Goal: Information Seeking & Learning: Find specific fact

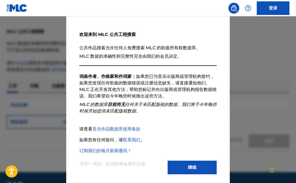
scroll to position [22, 0]
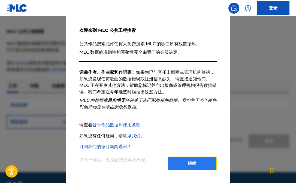
click at [195, 166] on font "继续" at bounding box center [192, 163] width 9 height 5
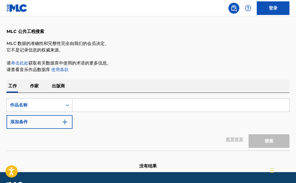
click at [40, 88] on p "作家" at bounding box center [34, 86] width 12 height 13
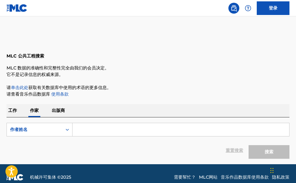
click at [16, 112] on font "工作" at bounding box center [12, 110] width 9 height 5
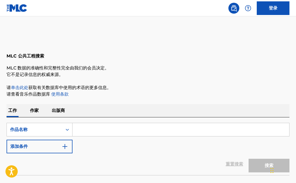
click at [114, 130] on input "搜索表单" at bounding box center [181, 129] width 217 height 13
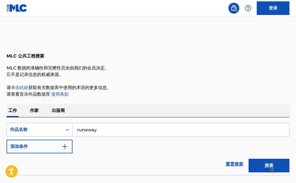
type input "runaway"
click at [249, 159] on button "搜索" at bounding box center [269, 166] width 41 height 14
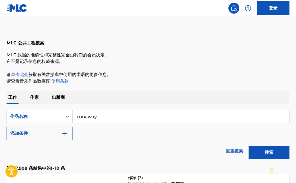
scroll to position [18, 0]
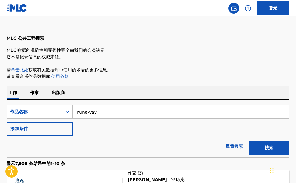
click at [34, 89] on p "作家" at bounding box center [34, 92] width 12 height 13
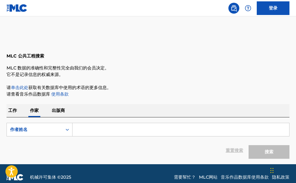
click at [93, 126] on input "搜索表单" at bounding box center [181, 129] width 217 height 13
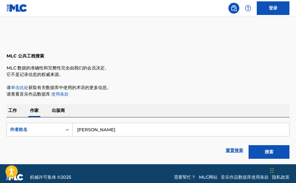
type input "[PERSON_NAME]"
click at [249, 145] on button "搜索" at bounding box center [269, 152] width 41 height 14
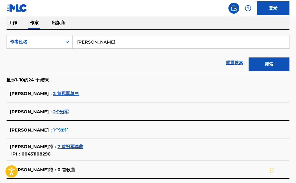
scroll to position [93, 0]
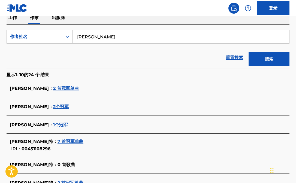
click at [58, 140] on font "7 首冠军单曲" at bounding box center [71, 141] width 26 height 5
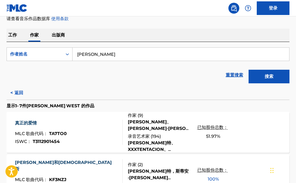
scroll to position [0, 0]
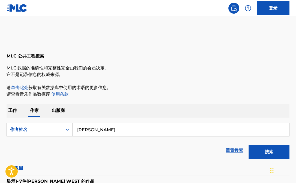
click at [15, 109] on font "工作" at bounding box center [12, 110] width 9 height 5
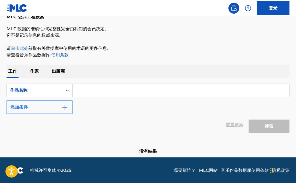
scroll to position [40, 0]
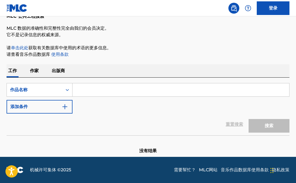
click at [89, 89] on input "搜索表单" at bounding box center [181, 89] width 217 height 13
type input "runaway"
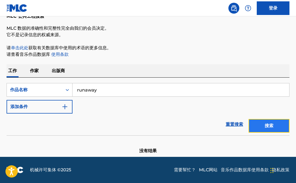
click at [272, 120] on button "搜索" at bounding box center [269, 126] width 41 height 14
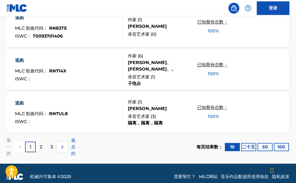
scroll to position [481, 0]
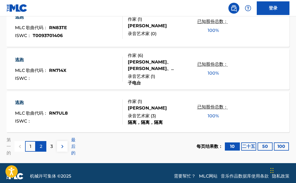
click at [43, 149] on div "2" at bounding box center [41, 146] width 11 height 11
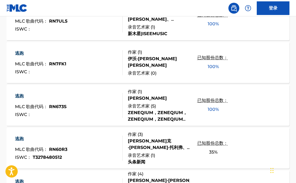
scroll to position [55, 0]
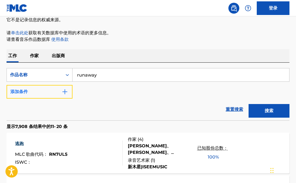
click at [52, 95] on button "添加条件" at bounding box center [40, 92] width 66 height 14
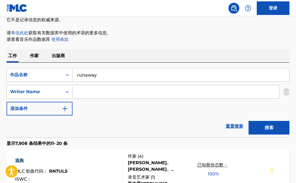
click at [92, 93] on input "搜索表单" at bounding box center [176, 91] width 207 height 13
click at [93, 93] on input "搜索表单" at bounding box center [176, 91] width 207 height 13
type input "k"
type input "看"
click at [88, 93] on input "搜索表单" at bounding box center [176, 91] width 207 height 13
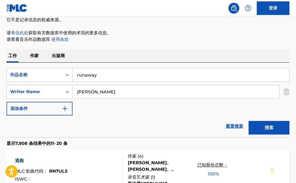
type input "[PERSON_NAME]"
click at [249, 121] on button "搜索" at bounding box center [269, 128] width 41 height 14
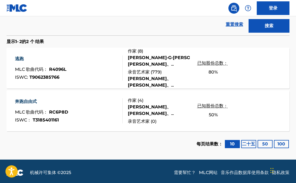
scroll to position [159, 0]
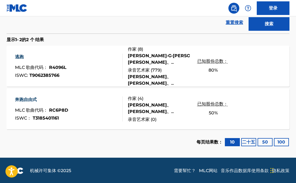
click at [143, 59] on div "[PERSON_NAME]·G·[PERSON_NAME]、[PERSON_NAME]、[PERSON_NAME]·巴[PERSON_NAME]、[PERSO…" at bounding box center [159, 59] width 62 height 13
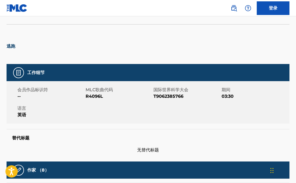
scroll to position [4, 0]
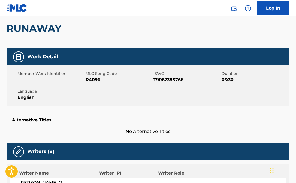
click at [176, 96] on div "Member Work Identifier -- MLC Song Code R4096L ISWC T9062385766 Duration 03:30 …" at bounding box center [148, 85] width 283 height 41
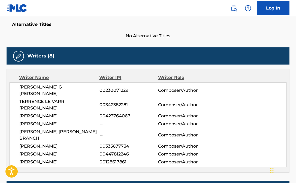
scroll to position [146, 0]
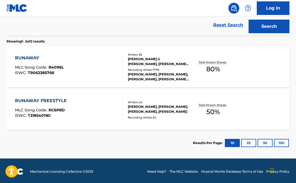
scroll to position [156, 0]
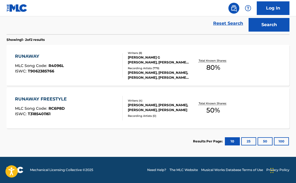
click at [144, 68] on div "Recording Artists ( 779 )" at bounding box center [159, 68] width 62 height 4
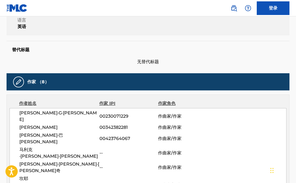
scroll to position [122, 0]
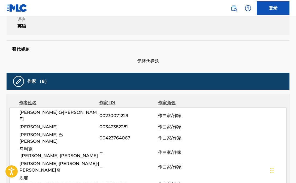
click at [162, 58] on span "无替代标题" at bounding box center [148, 61] width 283 height 7
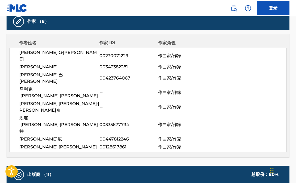
scroll to position [187, 0]
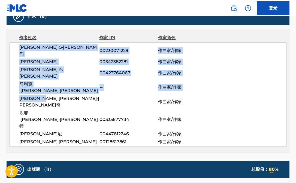
drag, startPoint x: 17, startPoint y: 42, endPoint x: 65, endPoint y: 82, distance: 61.8
click at [65, 82] on div "作者姓名 作家 IPI 作家角色 [PERSON_NAME]·G·[PERSON_NAME] 00230071229 作曲家/作家 [PERSON_NAME]…" at bounding box center [148, 91] width 283 height 124
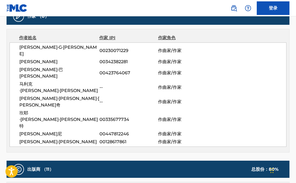
click at [80, 95] on span "[PERSON_NAME]·[PERSON_NAME]·[PERSON_NAME]奇" at bounding box center [59, 101] width 80 height 13
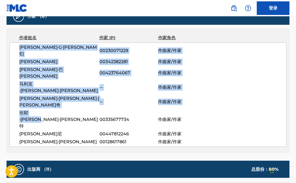
drag, startPoint x: 48, startPoint y: 42, endPoint x: 61, endPoint y: 88, distance: 47.6
click at [61, 88] on div "作者姓名 作家 IPI 作家角色 [PERSON_NAME]·G·[PERSON_NAME] 00230071229 作曲家/作家 [PERSON_NAME]…" at bounding box center [148, 91] width 283 height 124
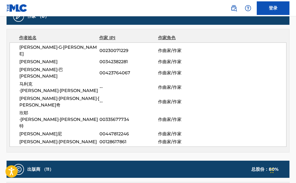
click at [73, 110] on span "坎耶·[PERSON_NAME]·[PERSON_NAME]特" at bounding box center [59, 120] width 80 height 20
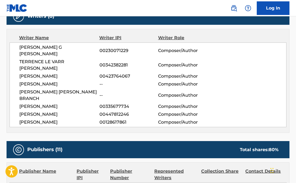
drag, startPoint x: 16, startPoint y: 46, endPoint x: 83, endPoint y: 103, distance: 87.9
click at [83, 103] on div "[PERSON_NAME] G [PERSON_NAME] 00230071229 Composer/Author [PERSON_NAME] 0034238…" at bounding box center [148, 85] width 277 height 85
copy div "[PERSON_NAME] G [PERSON_NAME] 00230071229 Composer/Author [PERSON_NAME] 0034238…"
click at [77, 47] on span "[PERSON_NAME] G [PERSON_NAME]" at bounding box center [59, 50] width 80 height 13
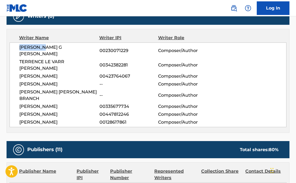
drag, startPoint x: 19, startPoint y: 44, endPoint x: 42, endPoint y: 46, distance: 22.7
click at [42, 46] on div "[PERSON_NAME] G [PERSON_NAME] 00230071229 Composer/Author [PERSON_NAME] 0034238…" at bounding box center [148, 85] width 277 height 85
click at [62, 41] on div "Writer Name Writer IPI Writer Role [PERSON_NAME] G [PERSON_NAME] 00230071229 Co…" at bounding box center [148, 81] width 283 height 104
drag, startPoint x: 65, startPoint y: 44, endPoint x: 58, endPoint y: 48, distance: 8.2
click at [59, 48] on div "[PERSON_NAME] G [PERSON_NAME] 00230071229 Composer/Author [PERSON_NAME] 0034238…" at bounding box center [148, 85] width 277 height 85
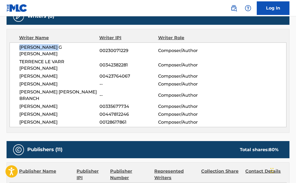
copy span "[PERSON_NAME] G [PERSON_NAME]"
click at [79, 44] on span "[PERSON_NAME] G [PERSON_NAME]" at bounding box center [59, 50] width 80 height 13
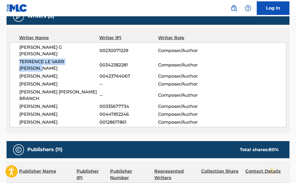
drag, startPoint x: 18, startPoint y: 55, endPoint x: 89, endPoint y: 55, distance: 71.7
click at [89, 55] on div "[PERSON_NAME] G [PERSON_NAME] 00230071229 Composer/Author [PERSON_NAME] 0034238…" at bounding box center [148, 85] width 277 height 85
copy span "TERRENCE LE VARR [PERSON_NAME]"
click at [52, 73] on span "[PERSON_NAME]" at bounding box center [59, 76] width 80 height 7
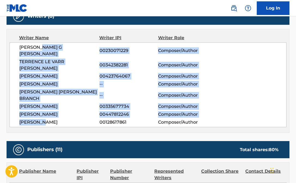
drag, startPoint x: 41, startPoint y: 44, endPoint x: 43, endPoint y: 105, distance: 60.6
click at [43, 105] on div "[PERSON_NAME] G [PERSON_NAME] 00230071229 Composer/Author [PERSON_NAME] 0034238…" at bounding box center [148, 85] width 277 height 85
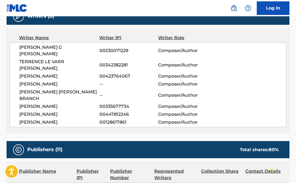
click at [63, 119] on span "[PERSON_NAME]" at bounding box center [59, 122] width 80 height 7
drag, startPoint x: 12, startPoint y: 44, endPoint x: 59, endPoint y: 43, distance: 46.9
click at [60, 43] on div "[PERSON_NAME] G [PERSON_NAME] 00230071229 Composer/Author [PERSON_NAME] 0034238…" at bounding box center [148, 85] width 277 height 85
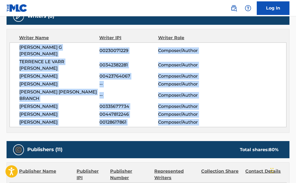
drag, startPoint x: 15, startPoint y: 47, endPoint x: 81, endPoint y: 114, distance: 93.7
copy div "[PERSON_NAME] G [PERSON_NAME] 00230071229 Composer/Author [PERSON_NAME] 0034238…"
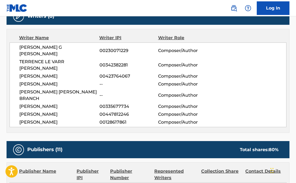
click at [93, 43] on div "[PERSON_NAME] G [PERSON_NAME] 00230071229 Composer/Author [PERSON_NAME] 0034238…" at bounding box center [148, 85] width 277 height 85
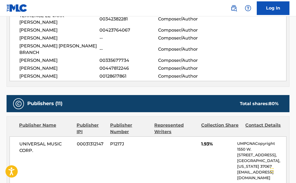
scroll to position [267, 0]
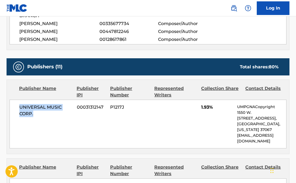
drag, startPoint x: 14, startPoint y: 82, endPoint x: 45, endPoint y: 102, distance: 36.5
click at [45, 102] on div "UNIVERSAL MUSIC CORP. 00031312147 P1217J 1.93% UMPGNACopyright 1550 W. [STREET_…" at bounding box center [148, 124] width 277 height 49
copy span "UNIVERSAL MUSIC CORP."
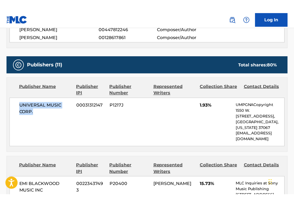
scroll to position [281, 0]
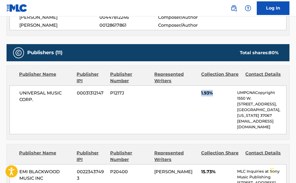
drag, startPoint x: 199, startPoint y: 74, endPoint x: 220, endPoint y: 75, distance: 21.0
click at [220, 86] on div "UNIVERSAL MUSIC CORP. 00031312147 P1217J 1.93% UMPGNACopyright 1550 W. [STREET_…" at bounding box center [148, 110] width 277 height 49
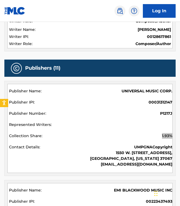
scroll to position [356, 0]
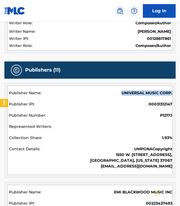
drag, startPoint x: 119, startPoint y: 91, endPoint x: 172, endPoint y: 94, distance: 52.7
click at [172, 94] on div "UNIVERSAL MUSIC CORP." at bounding box center [90, 93] width 163 height 7
copy span "UNIVERSAL MUSIC CORP."
drag, startPoint x: 160, startPoint y: 135, endPoint x: 173, endPoint y: 138, distance: 13.6
click at [173, 138] on div "Publisher Name Publisher IPI Publisher Number Represented Writers Collection Sh…" at bounding box center [90, 130] width 170 height 94
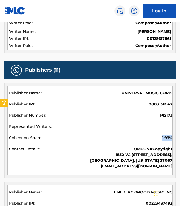
copy span "1.93%"
drag, startPoint x: 148, startPoint y: 103, endPoint x: 176, endPoint y: 107, distance: 28.0
copy span "00031312147"
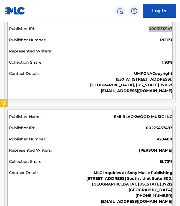
scroll to position [434, 0]
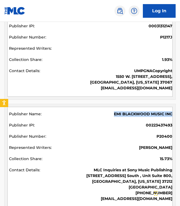
drag, startPoint x: 114, startPoint y: 111, endPoint x: 171, endPoint y: 115, distance: 57.7
click at [172, 115] on div "EMI BLACKWOOD MUSIC INC" at bounding box center [90, 114] width 163 height 7
copy span "EMI BLACKWOOD MUSIC INC"
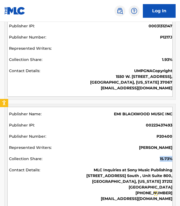
drag, startPoint x: 160, startPoint y: 157, endPoint x: 170, endPoint y: 158, distance: 10.9
click at [170, 158] on span "15.73%" at bounding box center [166, 159] width 13 height 6
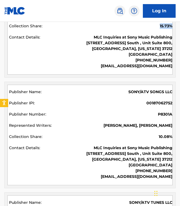
scroll to position [567, 0]
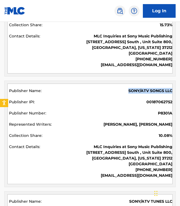
drag, startPoint x: 127, startPoint y: 87, endPoint x: 171, endPoint y: 88, distance: 44.2
click at [171, 88] on div "SONY/ATV SONGS LLC" at bounding box center [90, 91] width 163 height 7
drag, startPoint x: 159, startPoint y: 133, endPoint x: 171, endPoint y: 136, distance: 12.3
click at [171, 136] on span "10.08%" at bounding box center [165, 136] width 14 height 6
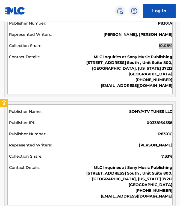
scroll to position [658, 0]
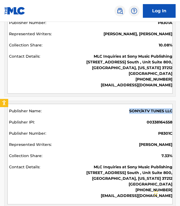
drag, startPoint x: 127, startPoint y: 110, endPoint x: 172, endPoint y: 111, distance: 45.0
click at [172, 111] on div "SONY/ATV TUNES LLC" at bounding box center [90, 111] width 163 height 7
drag, startPoint x: 161, startPoint y: 153, endPoint x: 170, endPoint y: 153, distance: 9.5
click at [170, 153] on div "7.33%" at bounding box center [90, 156] width 163 height 7
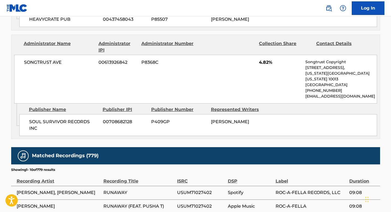
scroll to position [1332, 0]
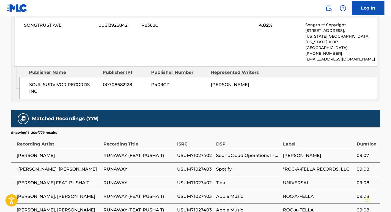
scroll to position [1316, 0]
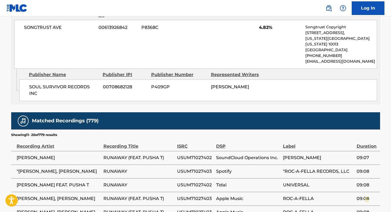
drag, startPoint x: 53, startPoint y: 170, endPoint x: 44, endPoint y: 192, distance: 23.7
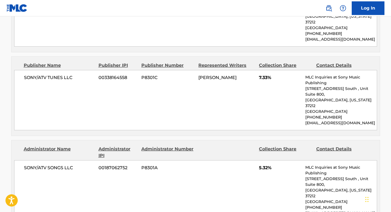
scroll to position [503, 0]
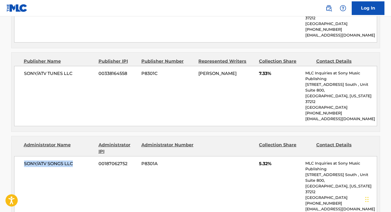
drag, startPoint x: 19, startPoint y: 122, endPoint x: 71, endPoint y: 125, distance: 52.7
click at [72, 156] on div "SONY/ATV SONGS LLC 00187062752 P8301A 5.32% MLC Inquiries at Sony Music Publish…" at bounding box center [195, 186] width 363 height 60
drag, startPoint x: 259, startPoint y: 122, endPoint x: 272, endPoint y: 122, distance: 12.5
click at [271, 161] on span "5.32%" at bounding box center [280, 164] width 42 height 7
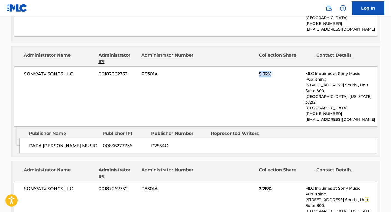
scroll to position [599, 0]
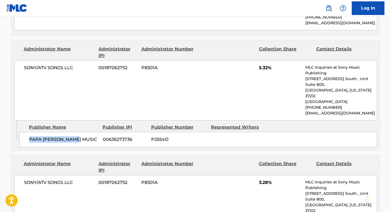
drag, startPoint x: 28, startPoint y: 84, endPoint x: 79, endPoint y: 86, distance: 50.8
click at [80, 132] on div "PAPA [PERSON_NAME] MUSIC 00636273736 P2554O" at bounding box center [197, 139] width 357 height 15
click at [74, 175] on div "SONY/ATV SONGS LLC 00187062752 P8301A 3.28% MLC Inquiries at Sony Music Publish…" at bounding box center [195, 205] width 363 height 60
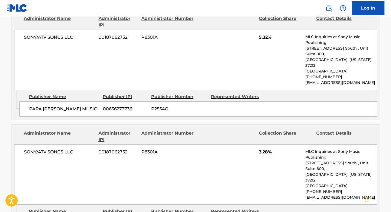
scroll to position [638, 0]
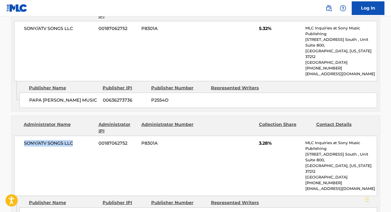
drag, startPoint x: 18, startPoint y: 89, endPoint x: 78, endPoint y: 87, distance: 60.0
click at [78, 136] on div "SONY/ATV SONGS LLC 00187062752 P8301A 3.28% MLC Inquiries at Sony Music Publish…" at bounding box center [195, 166] width 363 height 60
drag, startPoint x: 258, startPoint y: 88, endPoint x: 271, endPoint y: 88, distance: 12.8
click at [271, 136] on div "SONY/ATV SONGS LLC 00187062752 P8301A 3.28% MLC Inquiries at Sony Music Publish…" at bounding box center [195, 166] width 363 height 60
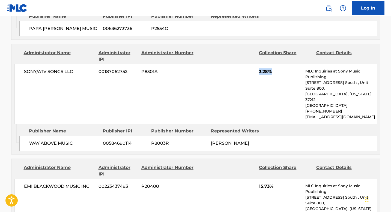
scroll to position [715, 0]
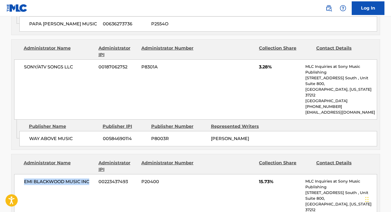
drag, startPoint x: 23, startPoint y: 115, endPoint x: 90, endPoint y: 116, distance: 67.1
click at [90, 174] on div "EMI BLACKWOOD MUSIC INC 00223437493 P20400 15.73% MLC Inquiries at Sony Music P…" at bounding box center [195, 204] width 363 height 60
click at [97, 174] on div "EMI BLACKWOOD MUSIC INC 00223437493 P20400 15.73% MLC Inquiries at Sony Music P…" at bounding box center [195, 204] width 363 height 60
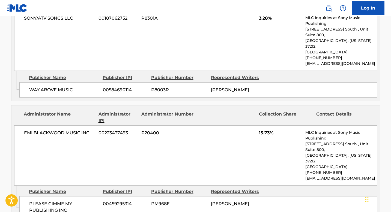
scroll to position [768, 0]
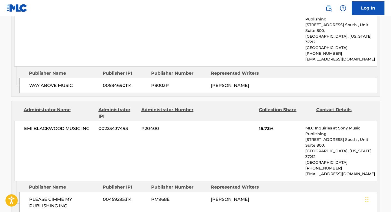
click at [86, 181] on div "Admin Original Publisher Connecting Line Publisher Name Publisher IPI Publisher…" at bounding box center [195, 198] width 368 height 35
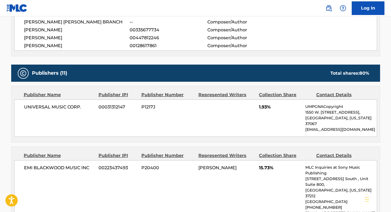
scroll to position [0, 0]
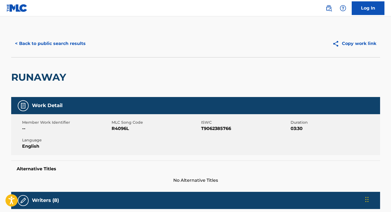
scroll to position [96, 0]
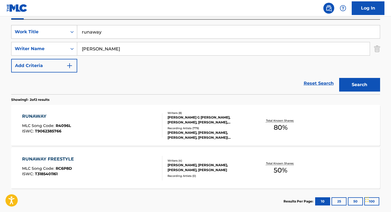
drag, startPoint x: 115, startPoint y: 32, endPoint x: 70, endPoint y: 31, distance: 45.0
click at [70, 31] on div "SearchWithCriteriad41af996-ad65-4caf-b55c-f4d316b800b9 Work Title runaway" at bounding box center [195, 32] width 369 height 14
drag, startPoint x: 98, startPoint y: 46, endPoint x: 67, endPoint y: 45, distance: 31.1
click at [67, 46] on div "SearchWithCriteria50cd62d3-7281-4272-a575-cc32a6707122 Writer Name [PERSON_NAME]" at bounding box center [195, 49] width 369 height 14
drag, startPoint x: 105, startPoint y: 45, endPoint x: 78, endPoint y: 45, distance: 27.0
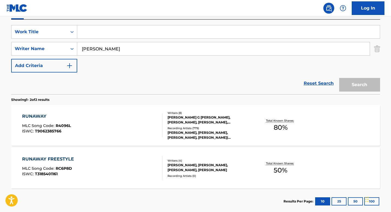
click at [78, 45] on input "[PERSON_NAME]" at bounding box center [223, 48] width 292 height 13
drag, startPoint x: 94, startPoint y: 49, endPoint x: 68, endPoint y: 50, distance: 25.9
click at [68, 50] on div "SearchWithCriteria50cd62d3-7281-4272-a575-cc32a6707122 Writer Name [PERSON_NAME]" at bounding box center [195, 49] width 369 height 14
type input "d"
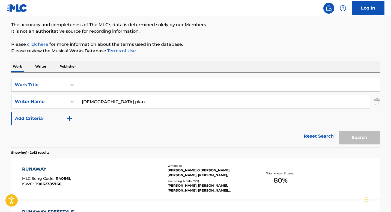
scroll to position [0, 0]
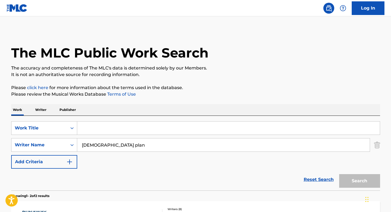
drag, startPoint x: 79, startPoint y: 148, endPoint x: 110, endPoint y: 148, distance: 30.3
click at [110, 148] on input "[DEMOGRAPHIC_DATA] plan" at bounding box center [223, 145] width 292 height 13
type input "g"
click at [89, 126] on input "Search Form" at bounding box center [228, 128] width 302 height 13
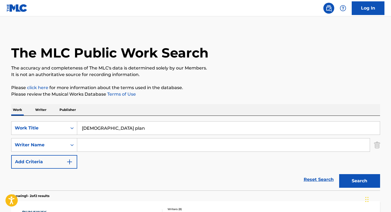
type input "[DEMOGRAPHIC_DATA] plan"
click at [296, 174] on button "Search" at bounding box center [359, 181] width 41 height 14
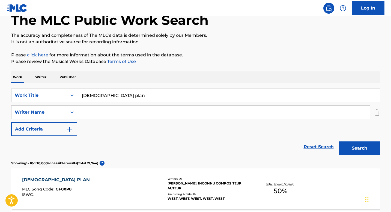
scroll to position [24, 0]
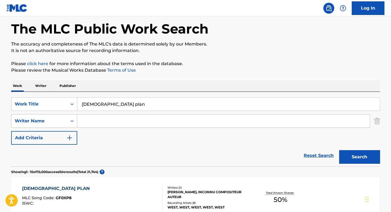
click at [166, 121] on input "Search Form" at bounding box center [223, 121] width 292 height 13
type input "[PERSON_NAME]"
click at [296, 150] on button "Search" at bounding box center [359, 157] width 41 height 14
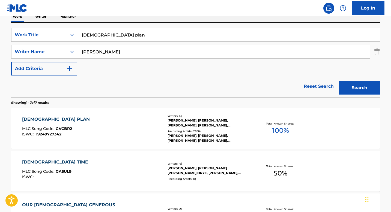
scroll to position [94, 0]
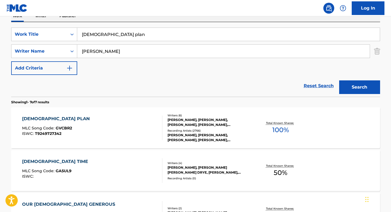
click at [43, 117] on div "[DEMOGRAPHIC_DATA] PLAN" at bounding box center [57, 119] width 70 height 7
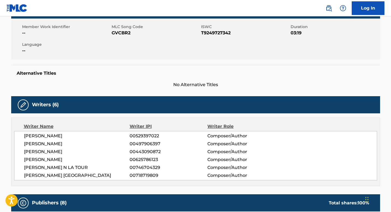
scroll to position [97, 0]
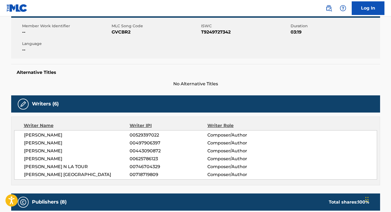
drag, startPoint x: 19, startPoint y: 136, endPoint x: 87, endPoint y: 156, distance: 71.4
click at [87, 156] on div "[PERSON_NAME] 00529397022 Composer/Author [PERSON_NAME] 00497906397 Composer/Au…" at bounding box center [195, 154] width 363 height 49
click at [133, 145] on span "00497906397" at bounding box center [168, 143] width 77 height 7
drag, startPoint x: 23, startPoint y: 134, endPoint x: 87, endPoint y: 134, distance: 64.4
click at [87, 134] on div "[PERSON_NAME] 00529397022 Composer/Author [PERSON_NAME] 00497906397 Composer/Au…" at bounding box center [195, 154] width 363 height 49
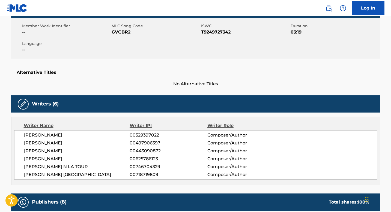
drag, startPoint x: 23, startPoint y: 142, endPoint x: 92, endPoint y: 142, distance: 68.2
click at [92, 142] on div "[PERSON_NAME] 00529397022 Composer/Author [PERSON_NAME] 00497906397 Composer/Au…" at bounding box center [195, 154] width 363 height 49
click at [79, 142] on span "[PERSON_NAME]" at bounding box center [77, 143] width 106 height 7
drag, startPoint x: 22, startPoint y: 143, endPoint x: 91, endPoint y: 143, distance: 69.3
click at [91, 143] on div "[PERSON_NAME] 00529397022 Composer/Author [PERSON_NAME] 00497906397 Composer/Au…" at bounding box center [195, 154] width 363 height 49
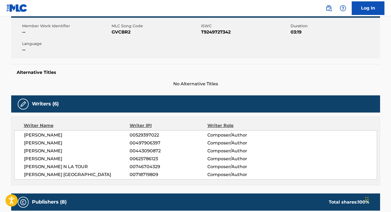
drag, startPoint x: 19, startPoint y: 152, endPoint x: 88, endPoint y: 149, distance: 69.1
click at [88, 149] on div "[PERSON_NAME] 00529397022 Composer/Author [PERSON_NAME] 00497906397 Composer/Au…" at bounding box center [195, 154] width 363 height 49
click at [45, 160] on span "[PERSON_NAME]" at bounding box center [77, 159] width 106 height 7
drag, startPoint x: 24, startPoint y: 159, endPoint x: 102, endPoint y: 157, distance: 78.0
click at [102, 157] on span "[PERSON_NAME]" at bounding box center [77, 159] width 106 height 7
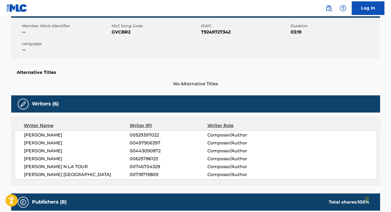
click at [53, 164] on span "[PERSON_NAME] N LA TOUR" at bounding box center [77, 167] width 106 height 7
drag, startPoint x: 24, startPoint y: 168, endPoint x: 71, endPoint y: 168, distance: 47.2
click at [71, 168] on div "[PERSON_NAME] 00529397022 Composer/Author [PERSON_NAME] 00497906397 Composer/Au…" at bounding box center [195, 154] width 363 height 49
click at [20, 174] on div "[PERSON_NAME] 00529397022 Composer/Author [PERSON_NAME] 00497906397 Composer/Au…" at bounding box center [195, 154] width 363 height 49
drag, startPoint x: 20, startPoint y: 174, endPoint x: 62, endPoint y: 172, distance: 41.5
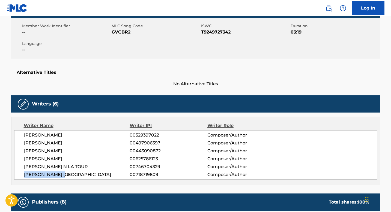
click at [62, 172] on div "[PERSON_NAME] 00529397022 Composer/Author [PERSON_NAME] 00497906397 Composer/Au…" at bounding box center [195, 154] width 363 height 49
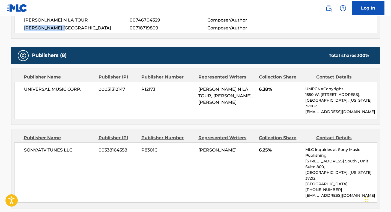
scroll to position [248, 0]
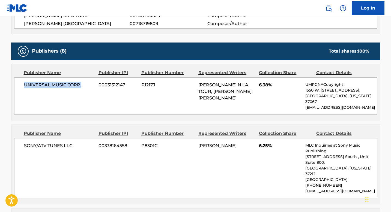
drag, startPoint x: 19, startPoint y: 85, endPoint x: 81, endPoint y: 89, distance: 62.1
click at [81, 89] on div "UNIVERSAL MUSIC CORP. 00031312147 P1217J [PERSON_NAME], [PERSON_NAME], [PERSON_…" at bounding box center [195, 95] width 363 height 37
click at [40, 106] on div "UNIVERSAL MUSIC CORP. 00031312147 P1217J [PERSON_NAME], [PERSON_NAME], [PERSON_…" at bounding box center [195, 95] width 363 height 37
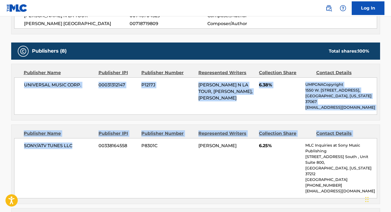
drag, startPoint x: 21, startPoint y: 85, endPoint x: 82, endPoint y: 184, distance: 116.5
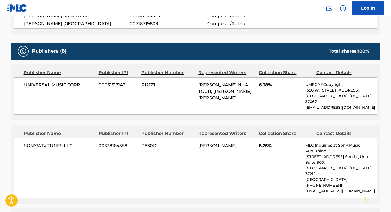
click at [89, 148] on div "SONY/ATV TUNES LLC 00338164558 P8301C [PERSON_NAME] 6.25% MLC Inquiries at Sony…" at bounding box center [195, 168] width 363 height 60
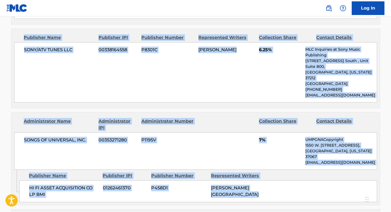
scroll to position [352, 0]
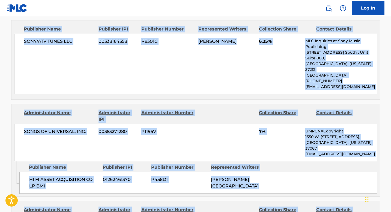
drag, startPoint x: 23, startPoint y: 83, endPoint x: 220, endPoint y: 80, distance: 197.7
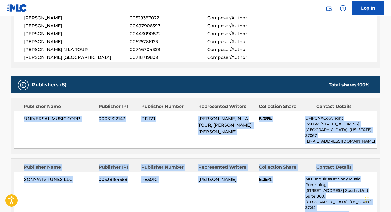
scroll to position [212, 0]
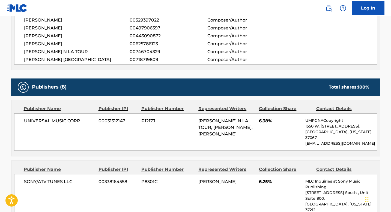
click at [137, 128] on div "UNIVERSAL MUSIC CORP. 00031312147 P1217J [PERSON_NAME], [PERSON_NAME], [PERSON_…" at bounding box center [195, 131] width 363 height 37
drag, startPoint x: 17, startPoint y: 117, endPoint x: 87, endPoint y: 122, distance: 70.3
click at [87, 122] on div "UNIVERSAL MUSIC CORP. 00031312147 P1217J [PERSON_NAME], [PERSON_NAME], [PERSON_…" at bounding box center [195, 131] width 363 height 37
click at [21, 120] on div "UNIVERSAL MUSIC CORP. 00031312147 P1217J [PERSON_NAME], [PERSON_NAME], [PERSON_…" at bounding box center [195, 131] width 363 height 37
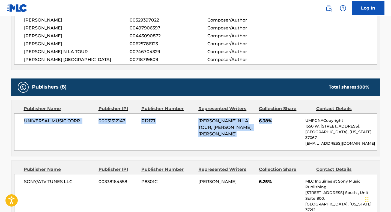
drag, startPoint x: 20, startPoint y: 119, endPoint x: 281, endPoint y: 118, distance: 261.2
click at [281, 118] on div "UNIVERSAL MUSIC CORP. 00031312147 P1217J [PERSON_NAME], [PERSON_NAME], [PERSON_…" at bounding box center [195, 131] width 363 height 37
